Goal: Transaction & Acquisition: Purchase product/service

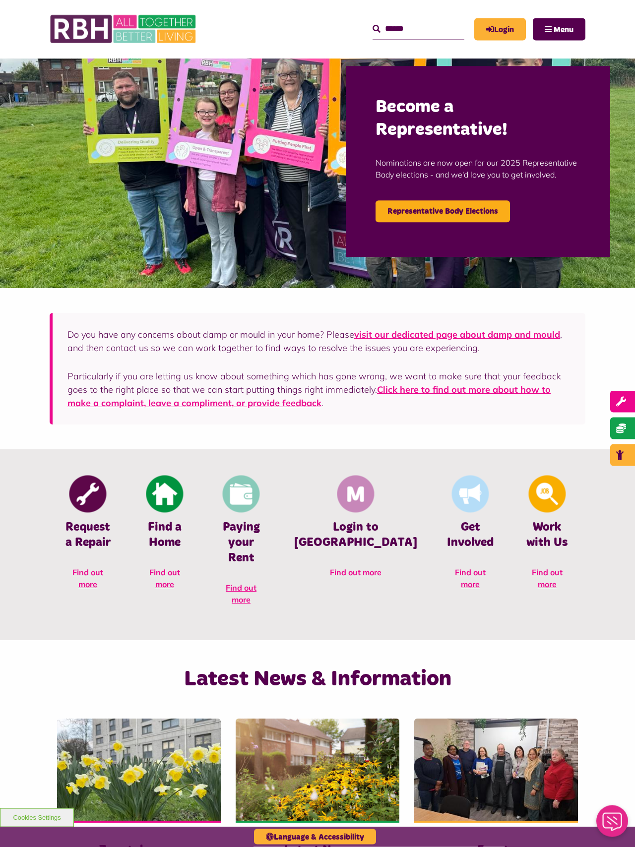
click at [502, 28] on link "Login" at bounding box center [500, 29] width 52 height 22
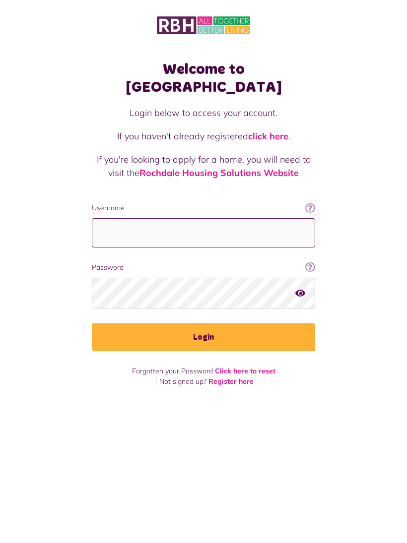
type input "**********"
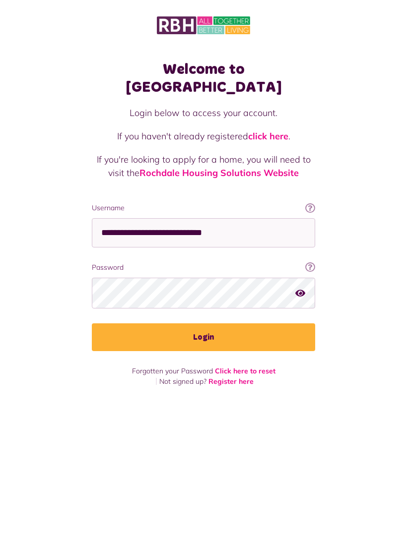
click at [203, 323] on button "Login" at bounding box center [203, 337] width 223 height 28
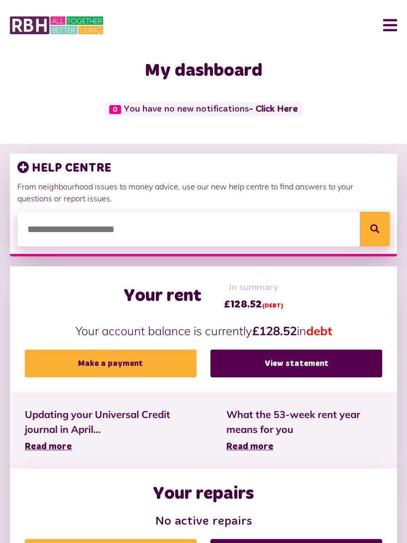
click at [158, 368] on link "Make a payment" at bounding box center [111, 364] width 172 height 28
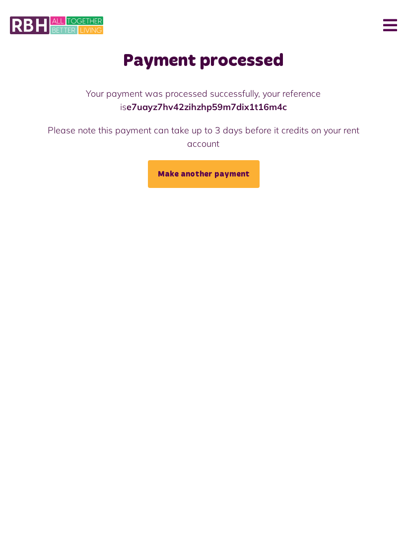
click at [210, 177] on link "Make another payment" at bounding box center [204, 174] width 112 height 28
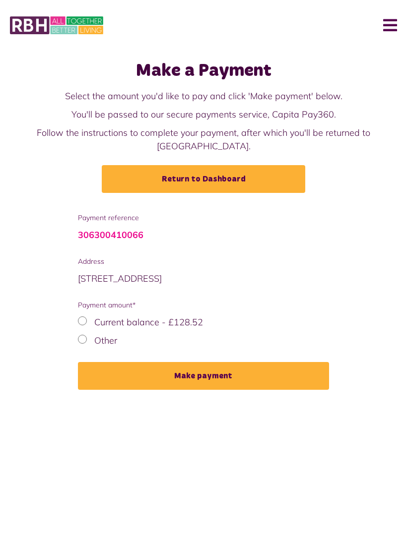
click at [388, 25] on button "Menu" at bounding box center [385, 25] width 21 height 31
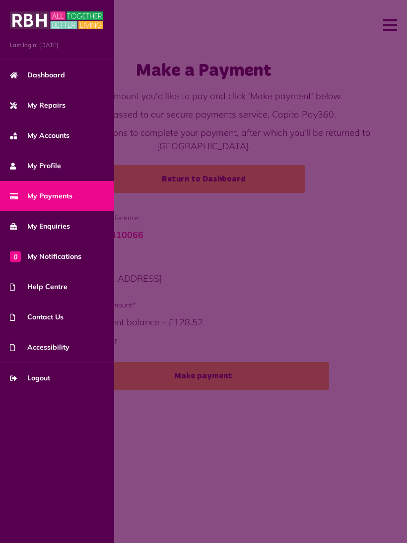
click at [51, 138] on span "My Accounts" at bounding box center [40, 135] width 60 height 10
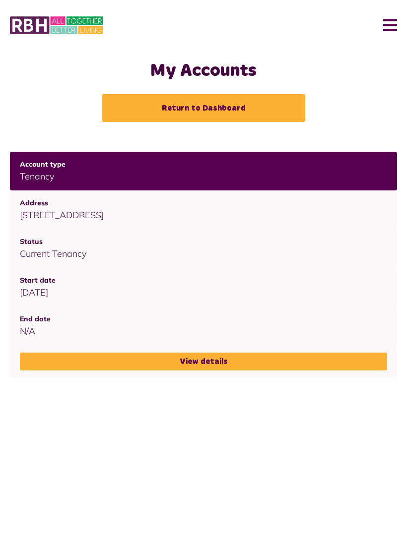
click at [383, 25] on button "Menu" at bounding box center [385, 25] width 21 height 31
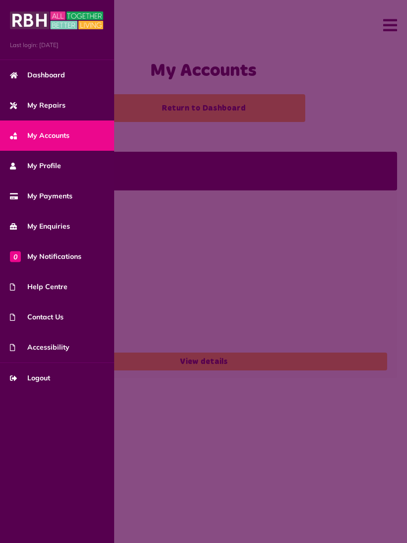
click at [61, 80] on span "Dashboard" at bounding box center [37, 75] width 55 height 10
